Goal: Check status: Check status

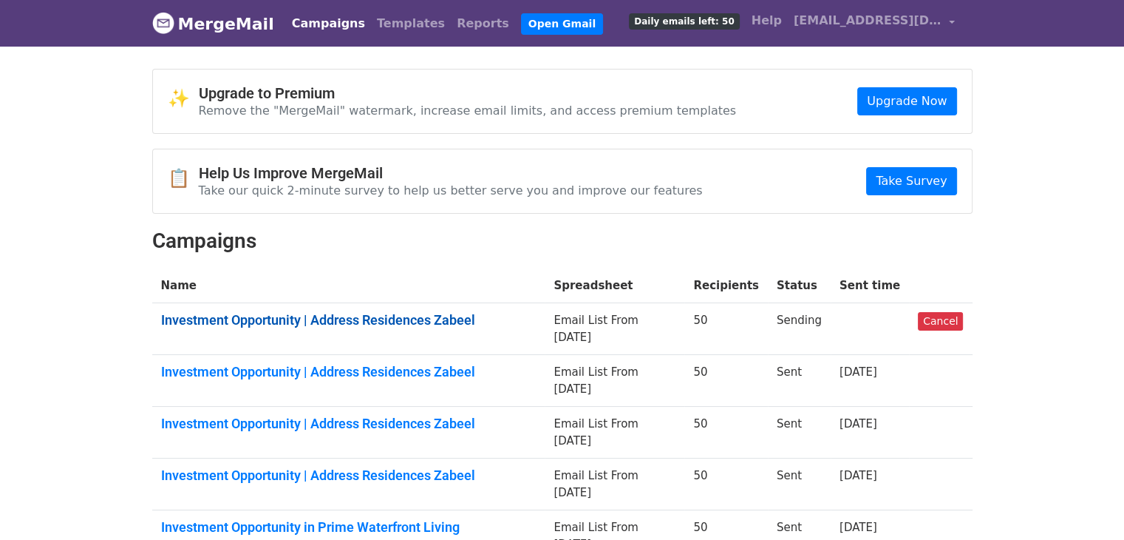
click at [426, 314] on link "Investment Opportunity | Address Residences Zabeel" at bounding box center [349, 320] width 376 height 16
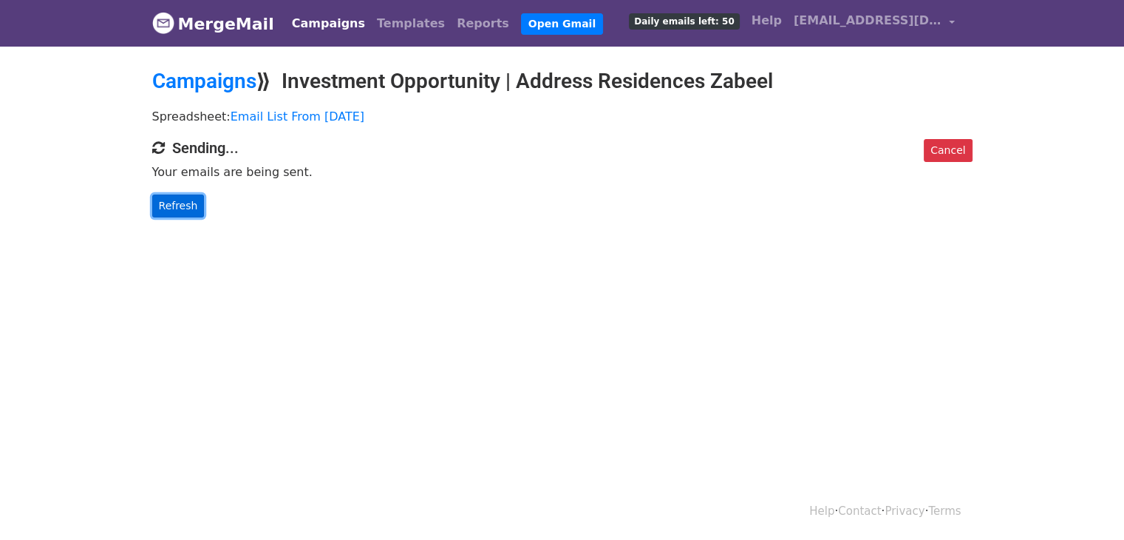
click at [186, 213] on link "Refresh" at bounding box center [178, 205] width 52 height 23
click at [183, 211] on link "Refresh" at bounding box center [178, 205] width 52 height 23
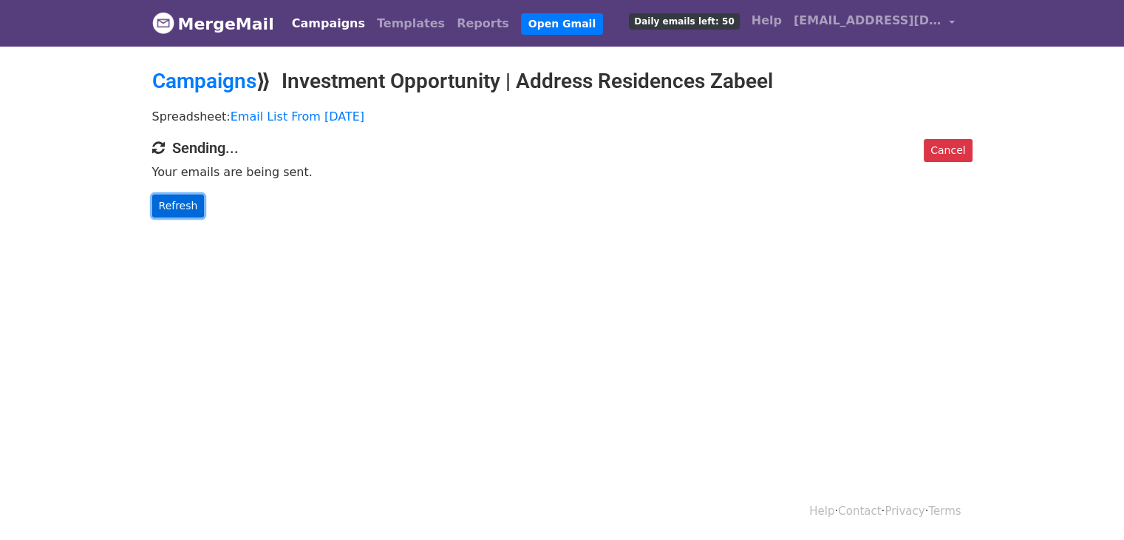
click at [183, 211] on link "Refresh" at bounding box center [178, 205] width 52 height 23
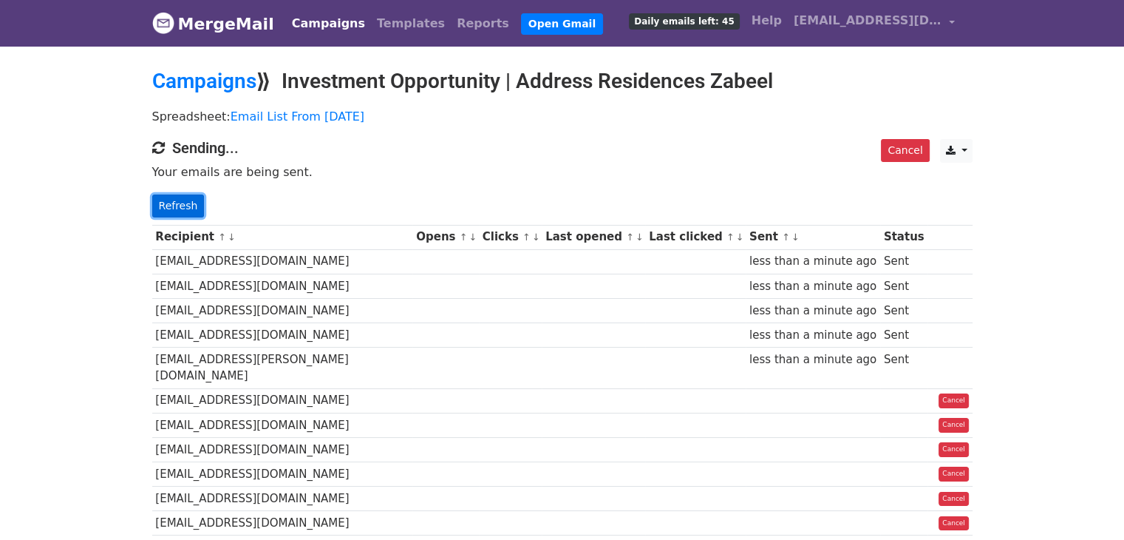
click at [174, 208] on link "Refresh" at bounding box center [178, 205] width 52 height 23
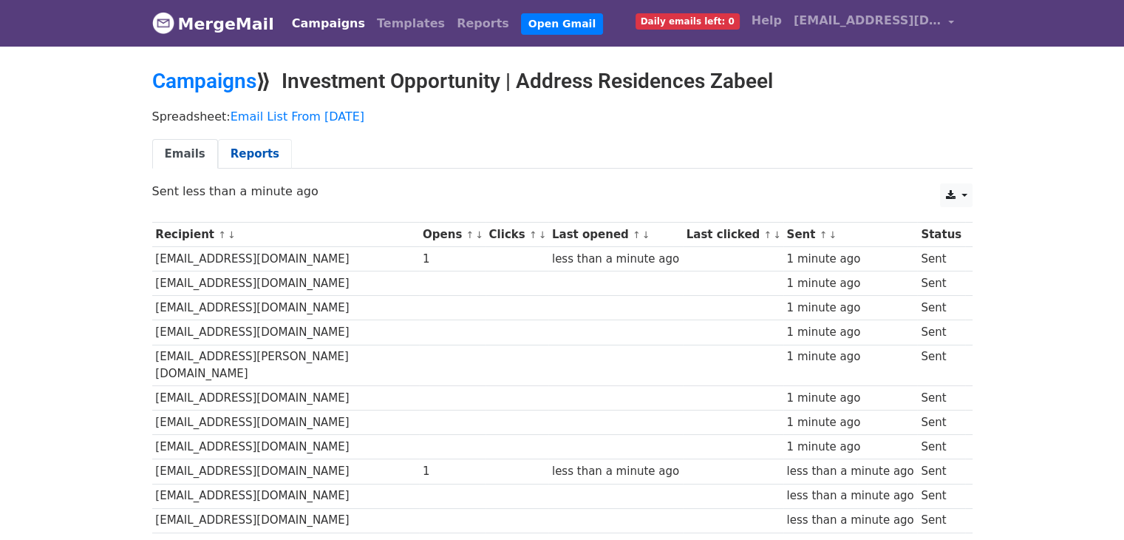
click at [231, 157] on link "Reports" at bounding box center [255, 154] width 74 height 30
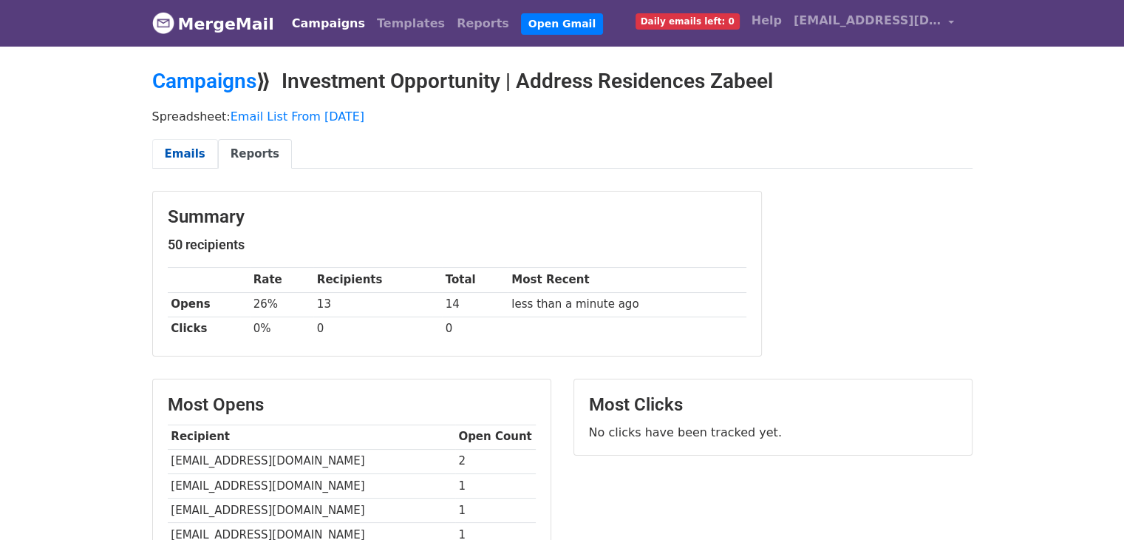
click at [191, 157] on link "Emails" at bounding box center [185, 154] width 66 height 30
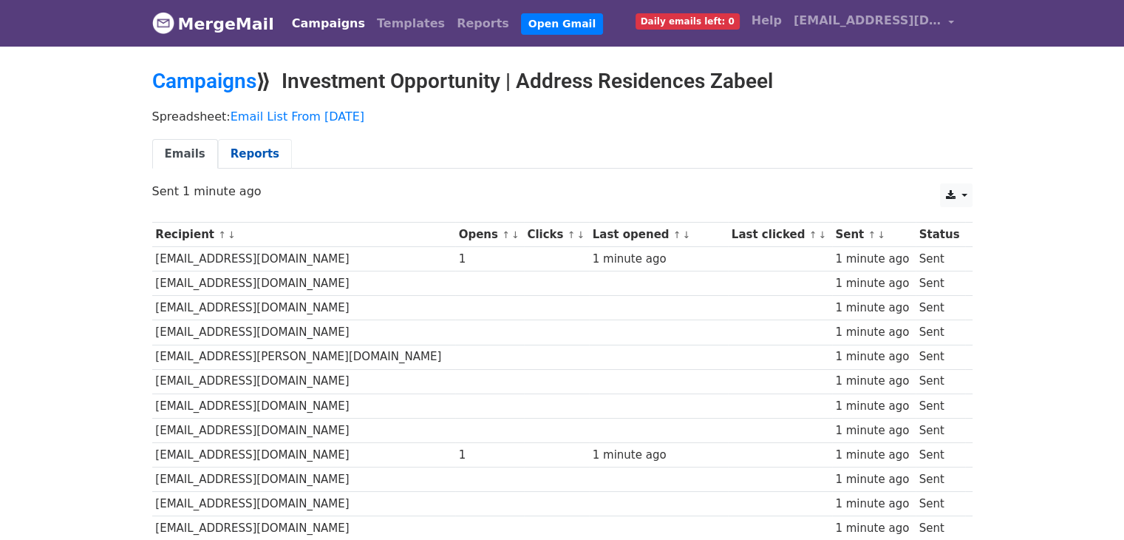
click at [260, 152] on link "Reports" at bounding box center [255, 154] width 74 height 30
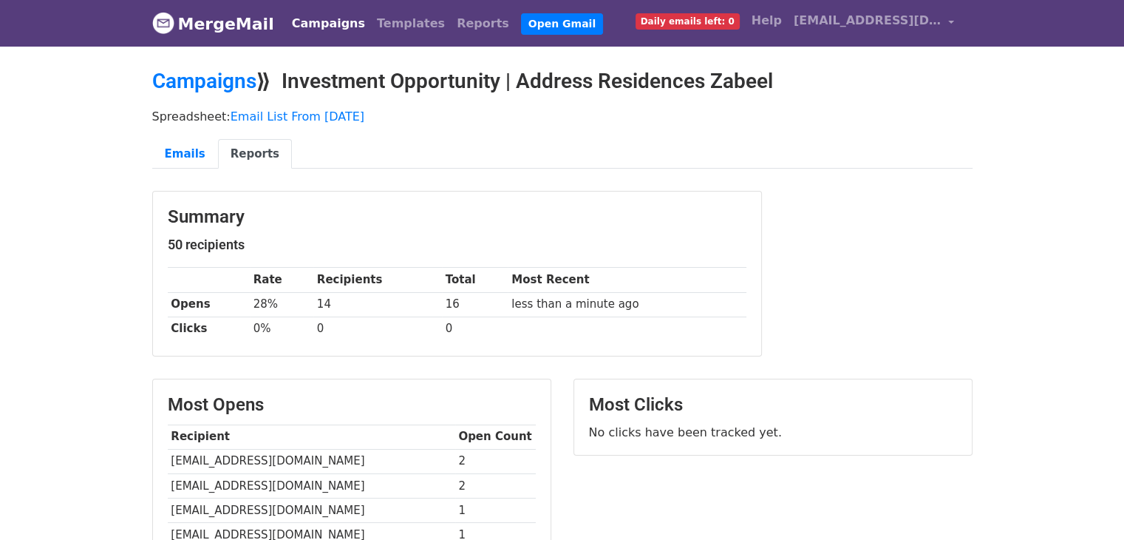
scroll to position [222, 0]
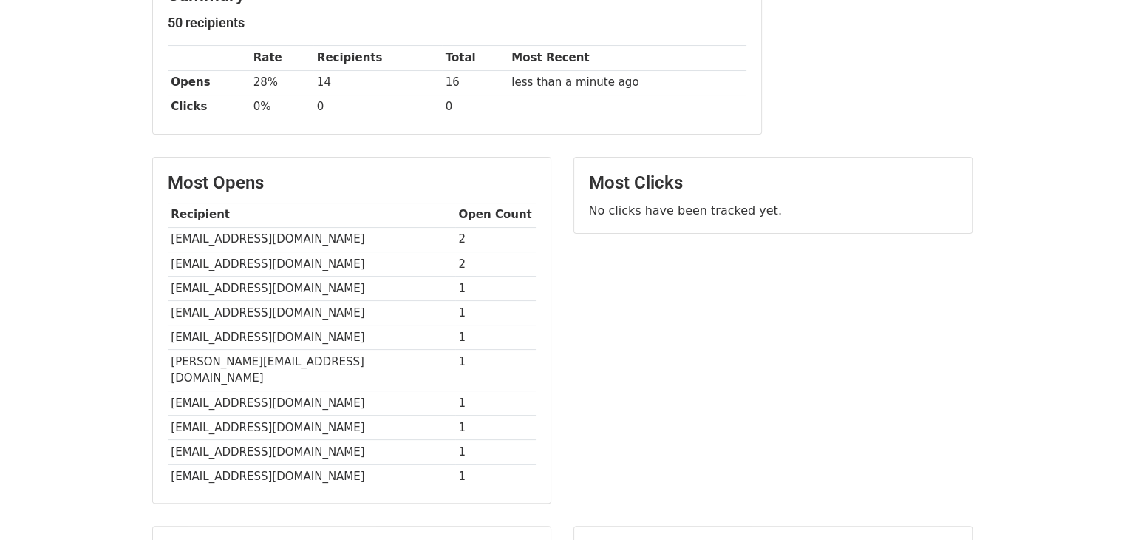
click at [1043, 321] on body "MergeMail Campaigns Templates Reports Open Gmail Daily emails left: 0 Help [EMA…" at bounding box center [562, 227] width 1124 height 898
